Goal: Task Accomplishment & Management: Use online tool/utility

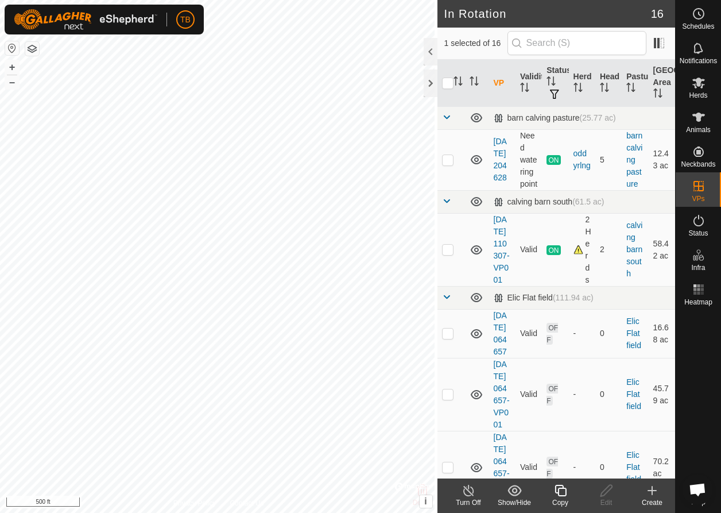
click at [563, 203] on icon at bounding box center [560, 490] width 14 height 14
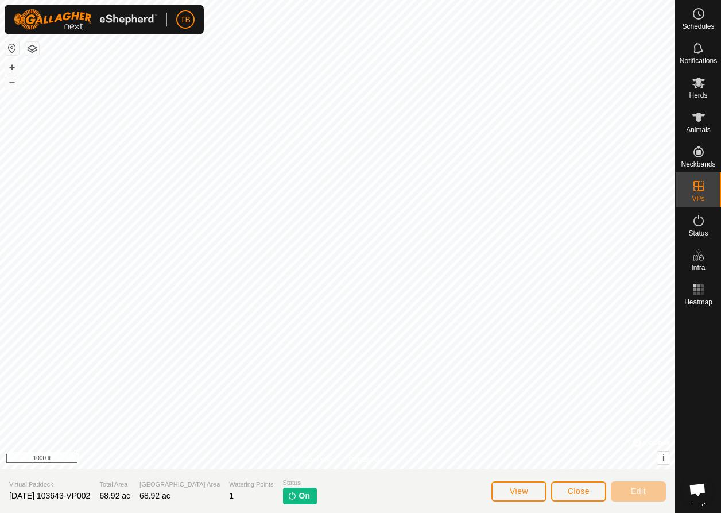
click at [587, 203] on span "Close" at bounding box center [579, 490] width 22 height 9
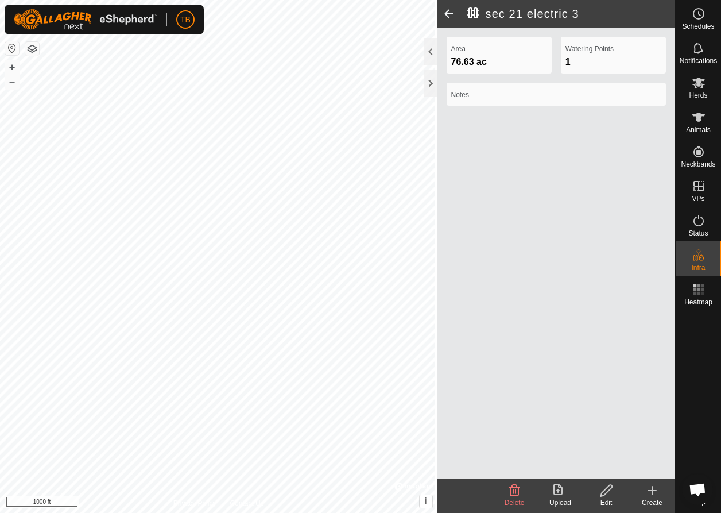
click at [607, 203] on icon at bounding box center [606, 490] width 14 height 14
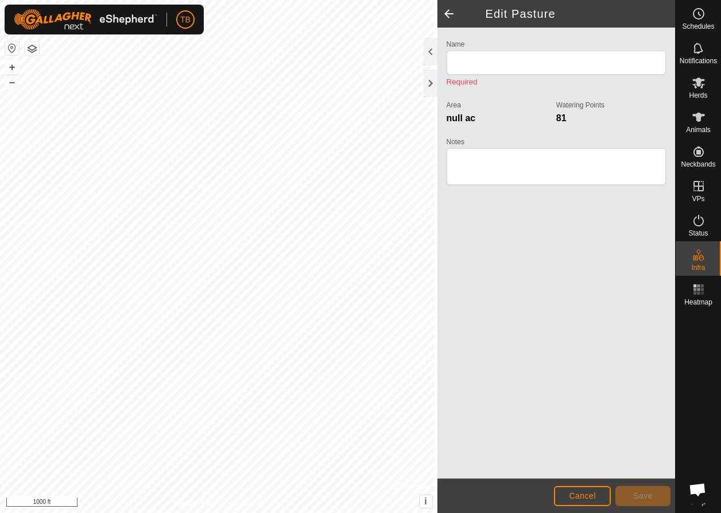
type input "sec 21 electric 3"
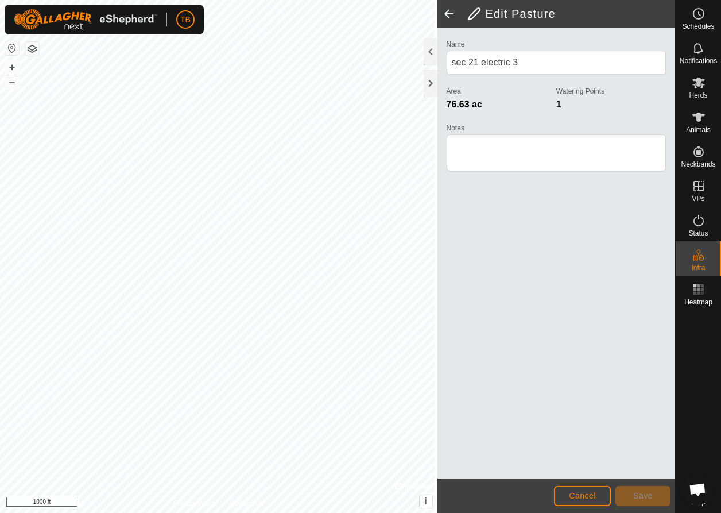
click at [583, 203] on span "Cancel" at bounding box center [582, 495] width 27 height 9
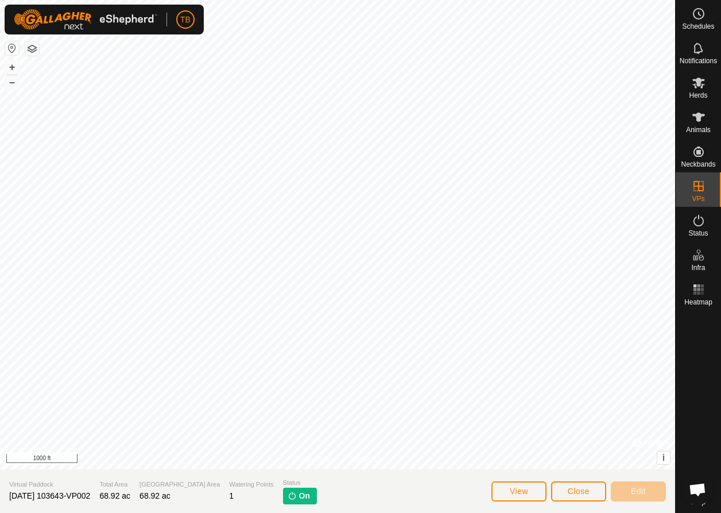
click at [577, 203] on span "Close" at bounding box center [579, 490] width 22 height 9
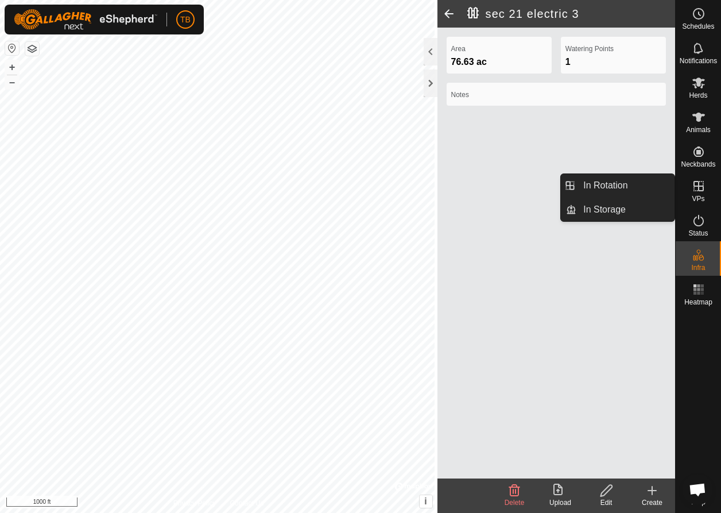
click at [612, 191] on icon at bounding box center [699, 186] width 14 height 14
click at [598, 184] on link "In Rotation" at bounding box center [625, 185] width 98 height 23
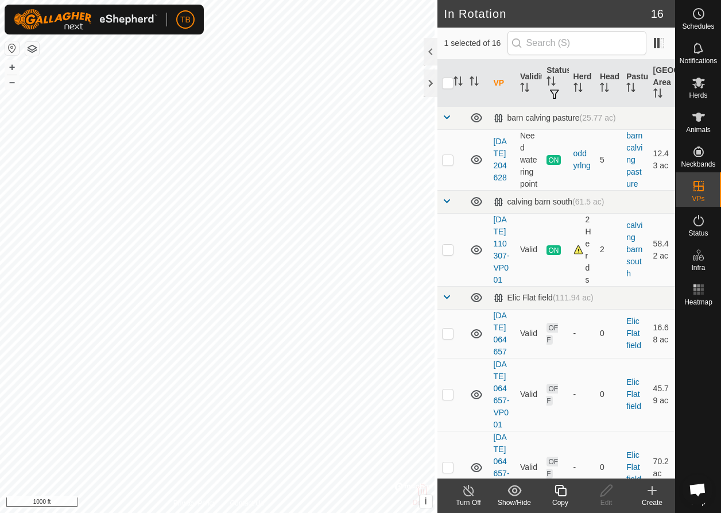
click at [562, 203] on icon at bounding box center [560, 490] width 14 height 14
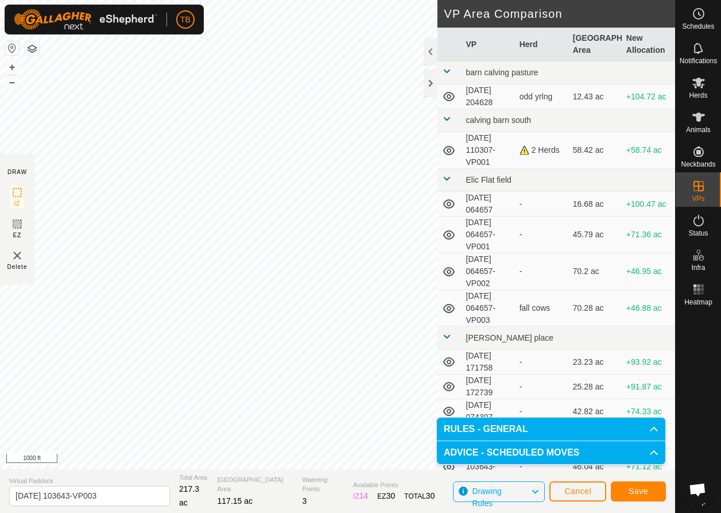
click at [612, 203] on button "Save" at bounding box center [638, 491] width 55 height 20
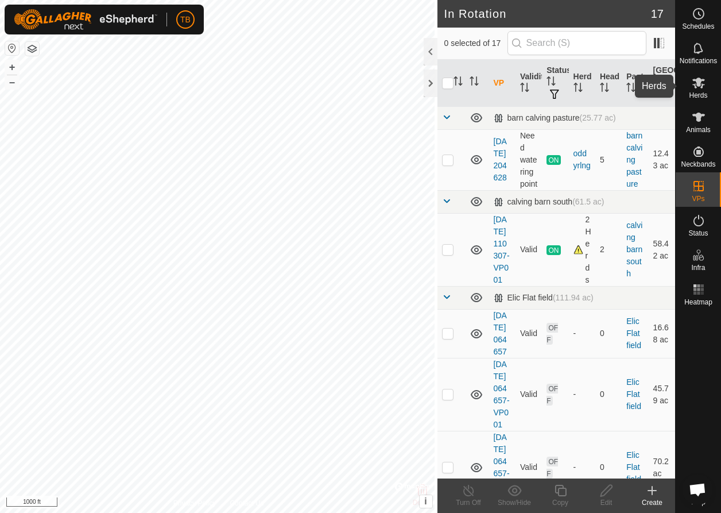
click at [612, 88] on icon at bounding box center [699, 83] width 14 height 14
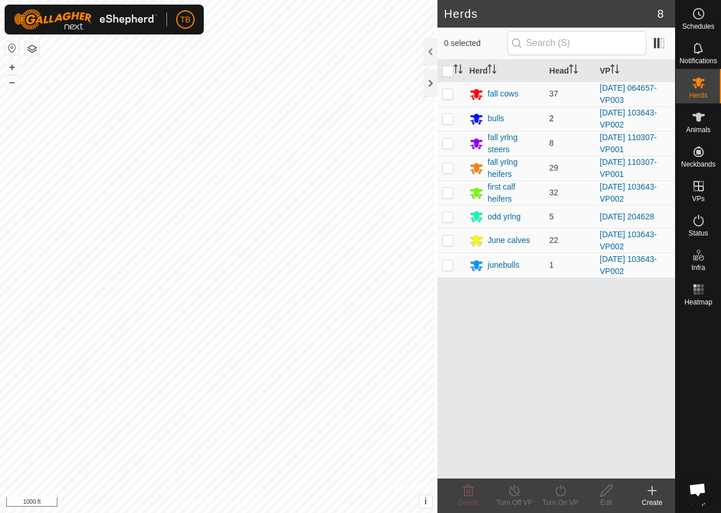
click at [449, 122] on p-checkbox at bounding box center [447, 118] width 11 height 9
checkbox input "true"
click at [445, 192] on p-checkbox at bounding box center [447, 192] width 11 height 9
checkbox input "true"
click at [447, 203] on p-checkbox at bounding box center [447, 239] width 11 height 9
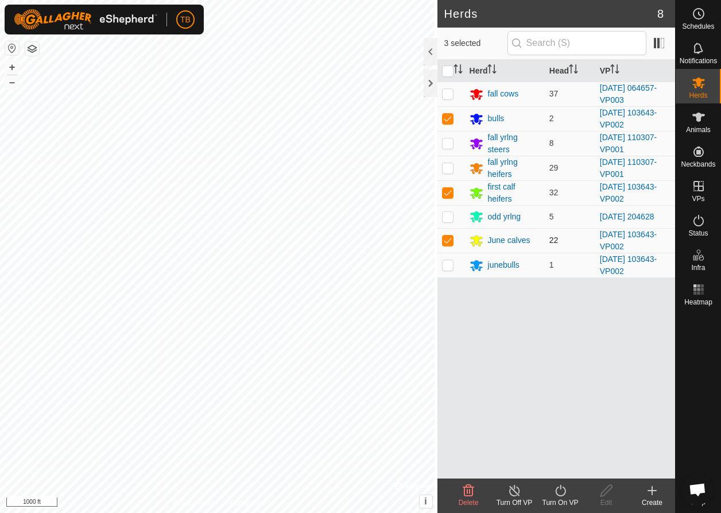
checkbox input "true"
click at [447, 203] on p-checkbox at bounding box center [447, 264] width 11 height 9
checkbox input "true"
click at [563, 203] on icon at bounding box center [560, 490] width 14 height 14
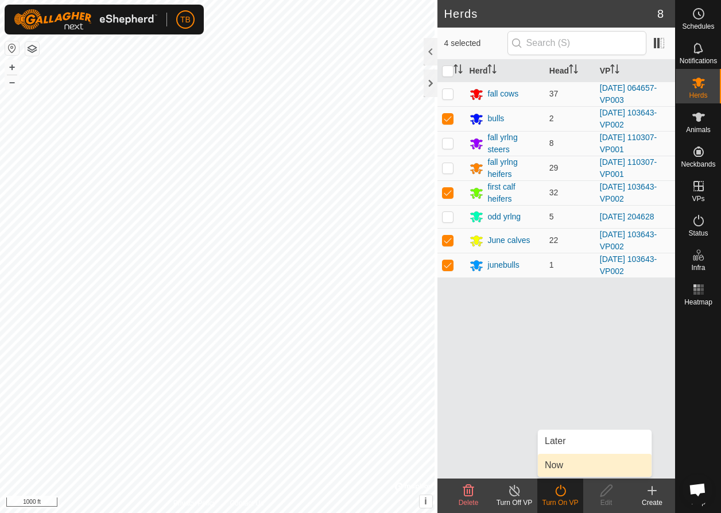
click at [569, 203] on link "Now" at bounding box center [595, 464] width 114 height 23
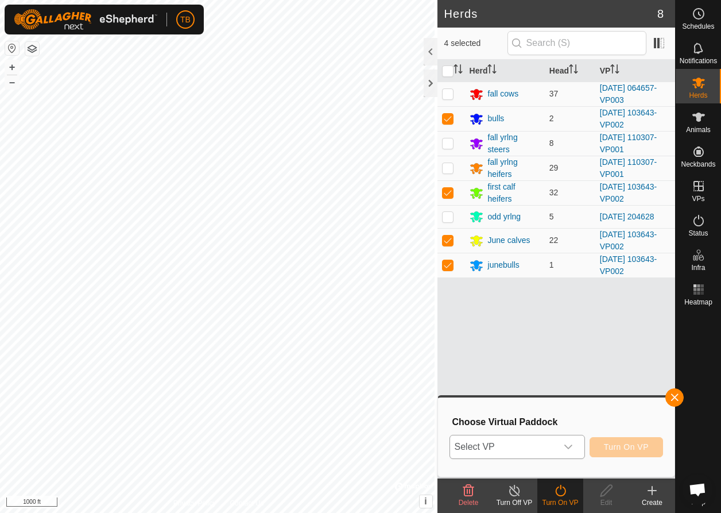
click at [567, 203] on icon "dropdown trigger" at bounding box center [568, 446] width 9 height 9
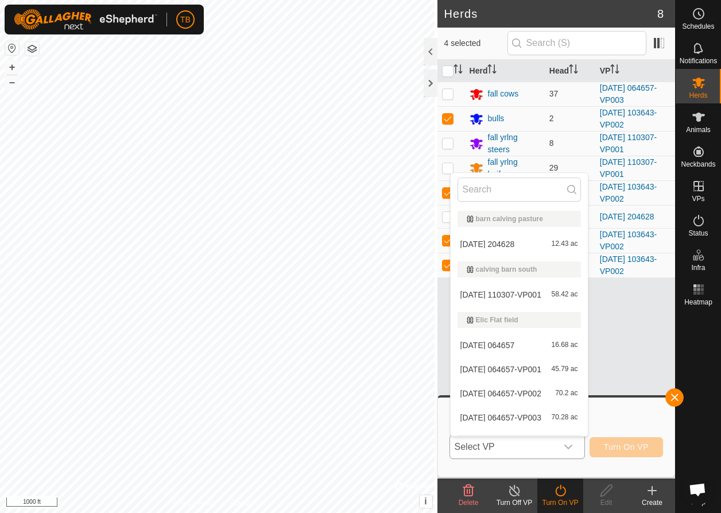
scroll to position [364, 0]
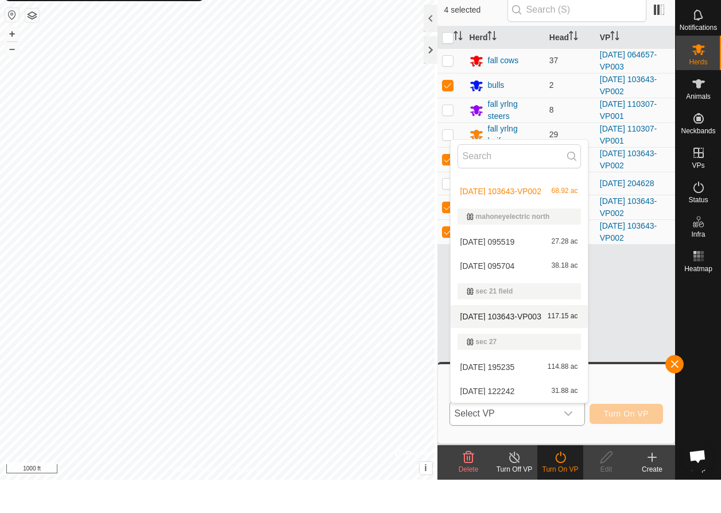
click at [525, 203] on li "[DATE] 103643-VP003 117.15 ac" at bounding box center [519, 349] width 137 height 23
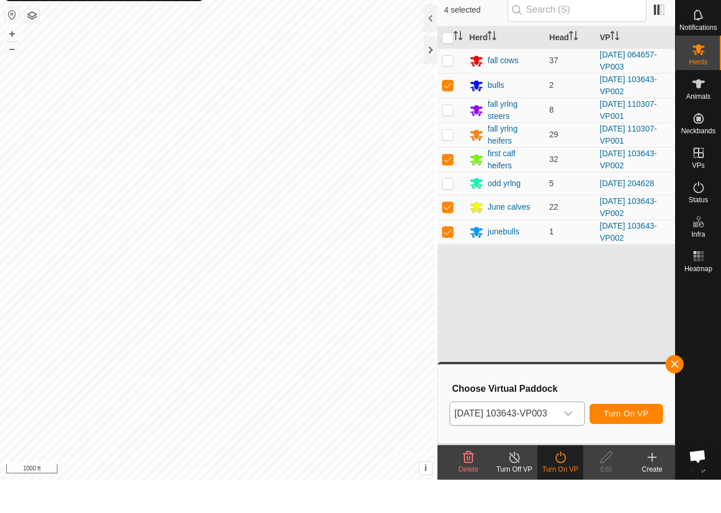
click at [612, 203] on span "Turn On VP" at bounding box center [626, 446] width 45 height 9
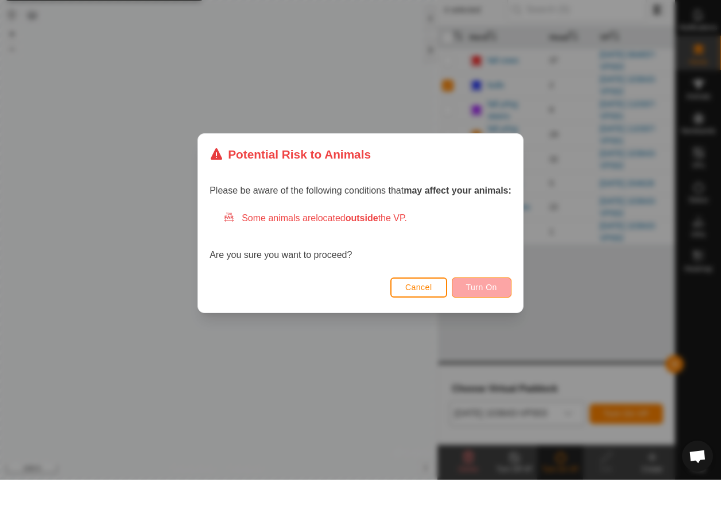
click at [494, 203] on span "Turn On" at bounding box center [481, 320] width 31 height 9
